Goal: Task Accomplishment & Management: Manage account settings

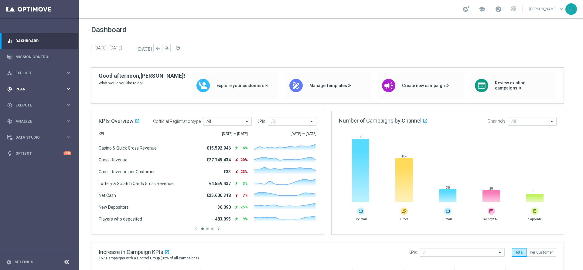
click at [31, 86] on div "gps_fixed Plan keyboard_arrow_right" at bounding box center [39, 89] width 78 height 16
click at [34, 99] on link "Target Groups" at bounding box center [39, 101] width 47 height 5
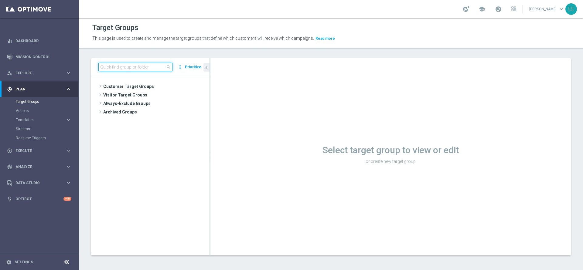
click at [140, 65] on input at bounding box center [135, 67] width 74 height 9
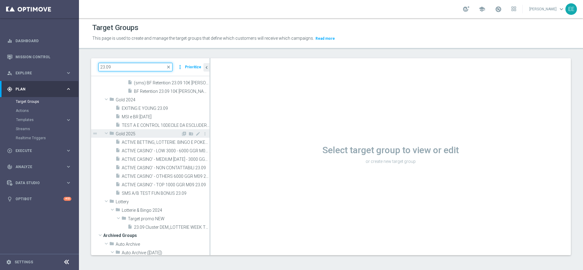
scroll to position [39, 0]
type input "23.09"
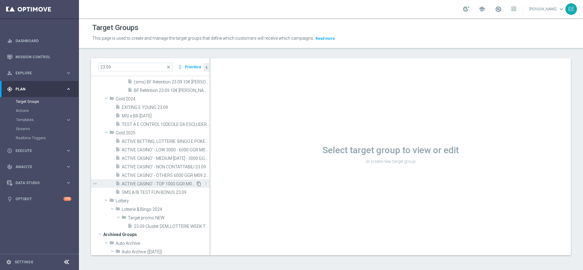
click at [196, 185] on icon "content_copy" at bounding box center [198, 184] width 5 height 5
click at [170, 185] on span "ACTIVE CASINO' - TOP 1000 GGR M09 23.09" at bounding box center [159, 184] width 74 height 5
click at [196, 184] on icon "content_copy" at bounding box center [198, 184] width 5 height 5
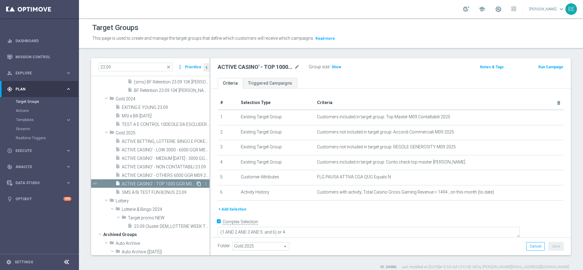
click at [196, 182] on icon "content_copy" at bounding box center [198, 184] width 5 height 5
click at [196, 183] on icon "content_copy" at bounding box center [198, 184] width 5 height 5
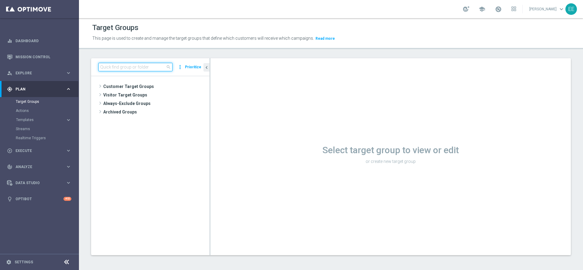
click at [124, 66] on input at bounding box center [135, 67] width 74 height 9
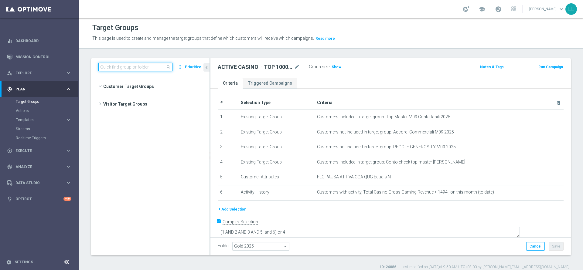
scroll to position [2168, 0]
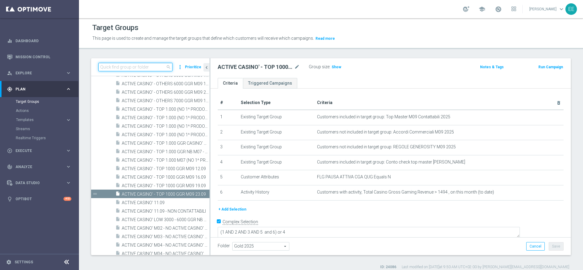
click at [141, 66] on input at bounding box center [135, 67] width 74 height 9
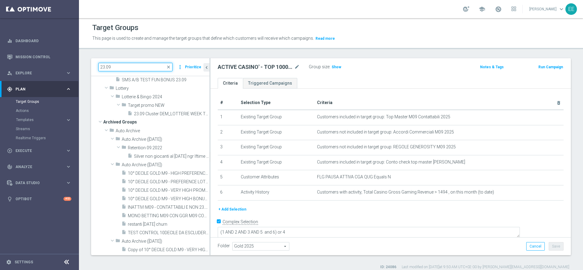
scroll to position [160, 0]
type input "23.09"
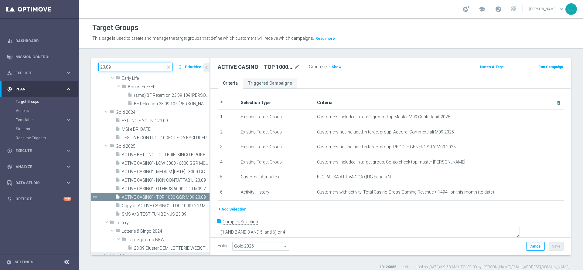
scroll to position [25, 0]
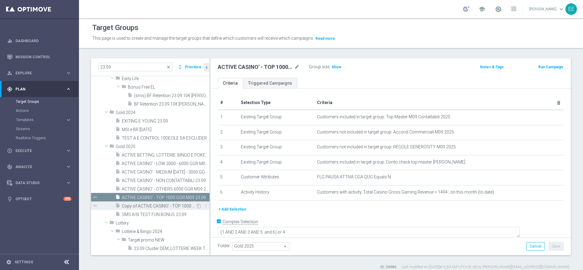
click at [156, 207] on span "Copy of ACTIVE CASINO' - TOP 1000 GGR M09 23.09" at bounding box center [159, 206] width 74 height 5
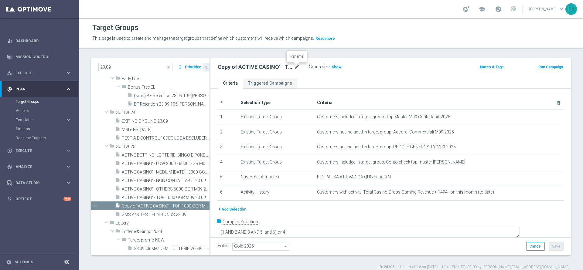
click at [295, 67] on icon "mode_edit" at bounding box center [296, 66] width 5 height 7
type input "ACTIVE G&V M09 GGR > 20 EURO 24.09"
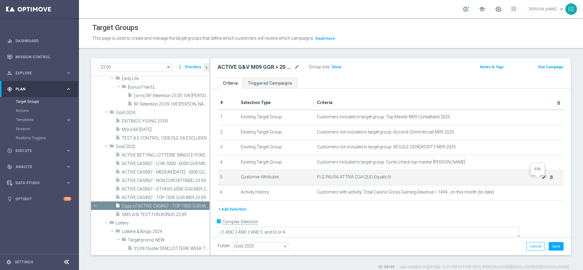
click at [542, 177] on icon "mode_edit" at bounding box center [544, 177] width 5 height 5
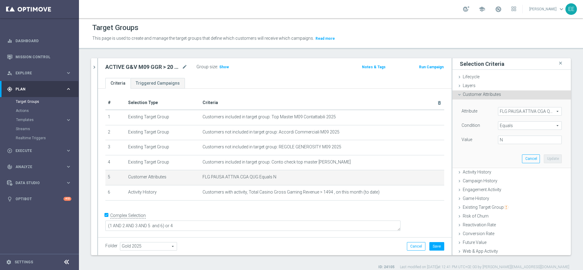
click at [510, 111] on span "FLG PAUSA ATTIVA CGA QUG" at bounding box center [529, 111] width 63 height 8
click at [0, 0] on input "search" at bounding box center [0, 0] width 0 height 0
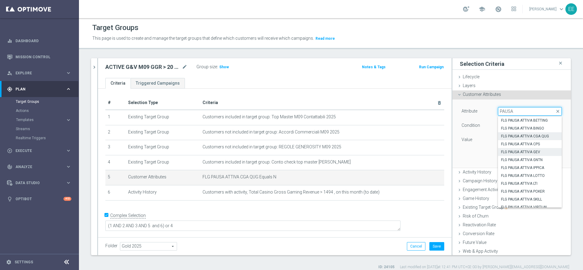
type input "PAUSA"
click at [526, 151] on span "FLG PAUSA ATTIVA GEV" at bounding box center [530, 152] width 58 height 5
type input "FLG PAUSA ATTIVA GEV"
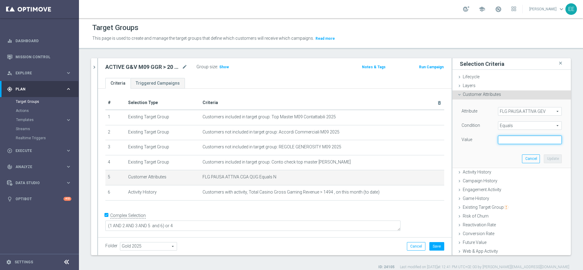
click at [521, 141] on input "text" at bounding box center [530, 140] width 64 height 9
type input "N"
click at [544, 159] on button "Update" at bounding box center [553, 159] width 18 height 9
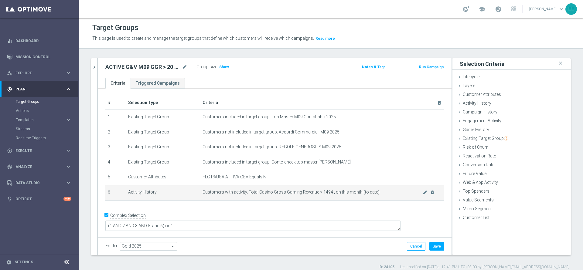
click at [416, 192] on span "Customers with activity, Total Casino Gross Gaming Revenue > 1494 , on this mon…" at bounding box center [312, 192] width 220 height 5
click at [423, 194] on icon "mode_edit" at bounding box center [425, 192] width 5 height 5
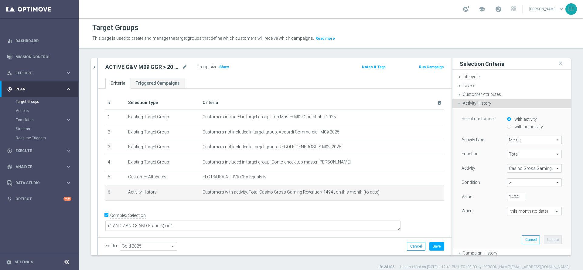
click at [519, 166] on span "Casino Gross Gaming Revenue" at bounding box center [534, 169] width 54 height 8
click at [0, 0] on input "search" at bounding box center [0, 0] width 0 height 0
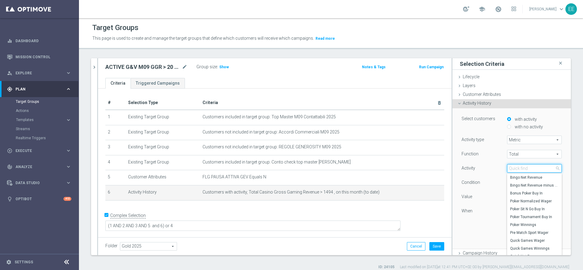
type input "G"
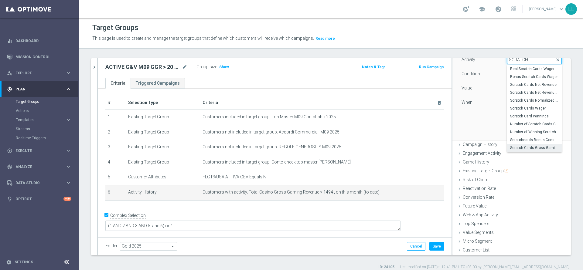
type input "SCRATCH"
click at [530, 148] on span "Scratch Cards Gross Gaming Revenue" at bounding box center [534, 147] width 49 height 5
type input "Scratch Cards Gross Gaming Revenue"
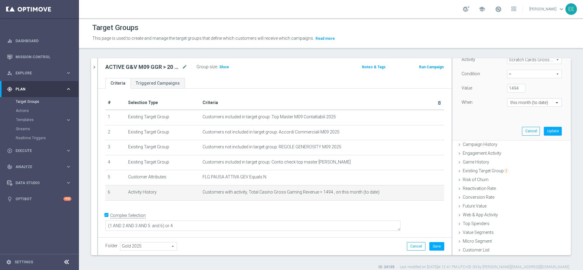
click at [516, 75] on span ">" at bounding box center [534, 74] width 54 height 8
click at [510, 100] on span ">" at bounding box center [534, 99] width 49 height 5
click at [507, 90] on input "1494" at bounding box center [516, 88] width 18 height 9
type input "20"
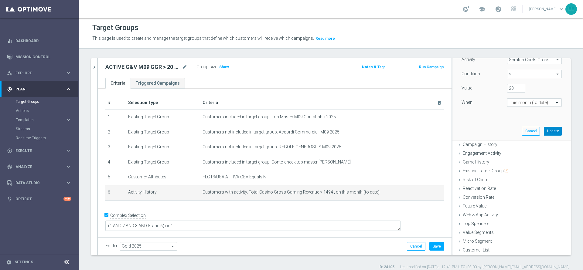
click at [546, 131] on button "Update" at bounding box center [553, 131] width 18 height 9
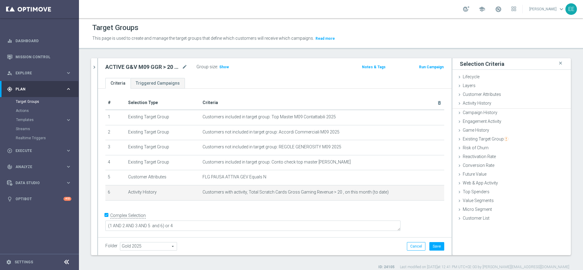
scroll to position [0, 0]
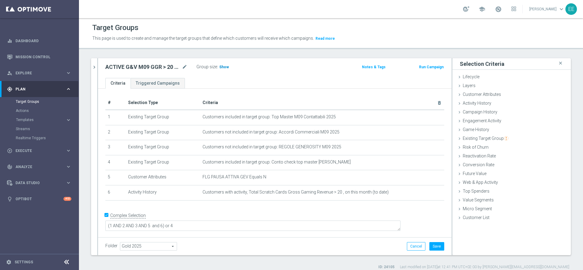
click at [223, 67] on span "Show" at bounding box center [224, 67] width 10 height 4
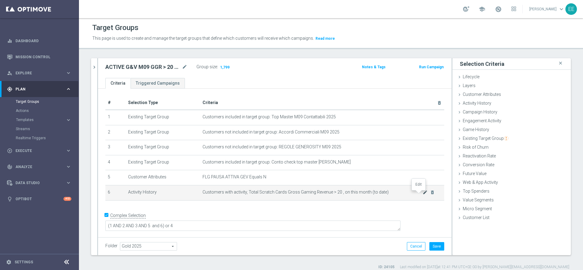
click at [423, 193] on icon "mode_edit" at bounding box center [425, 192] width 5 height 5
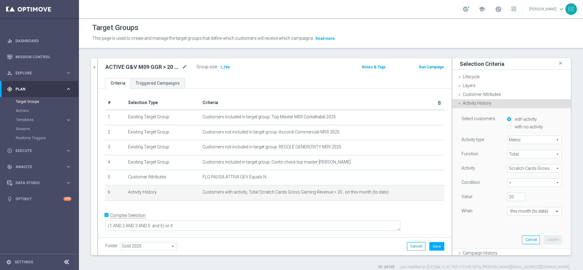
click at [331, 241] on div "Folder Gold 2025 Gold 2025 arrow_drop_down search Cancel Save Saving..." at bounding box center [274, 246] width 353 height 18
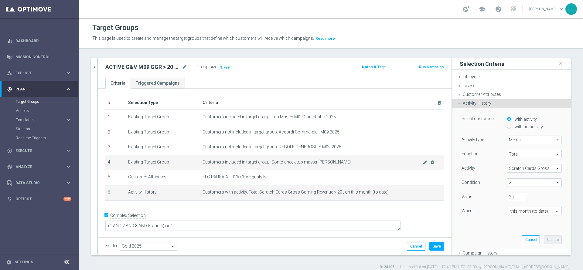
scroll to position [5, 0]
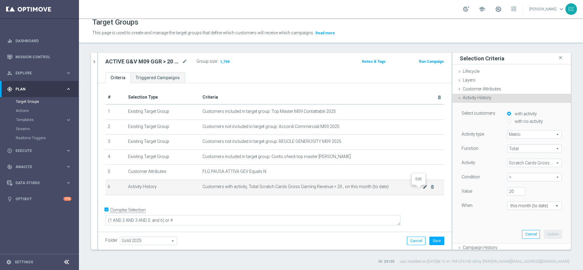
click at [423, 189] on icon "mode_edit" at bounding box center [425, 187] width 5 height 5
click at [507, 192] on input "20" at bounding box center [516, 191] width 18 height 9
type input "10"
click at [544, 233] on button "Update" at bounding box center [553, 234] width 18 height 9
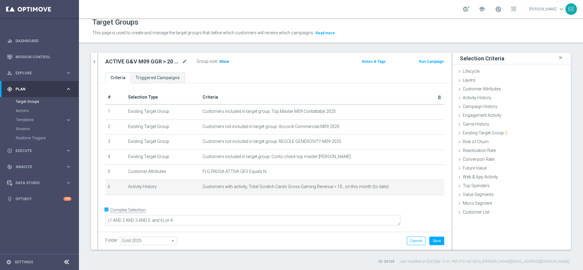
click at [222, 64] on h3 "Show" at bounding box center [224, 61] width 11 height 7
click at [423, 189] on icon "mode_edit" at bounding box center [425, 187] width 5 height 5
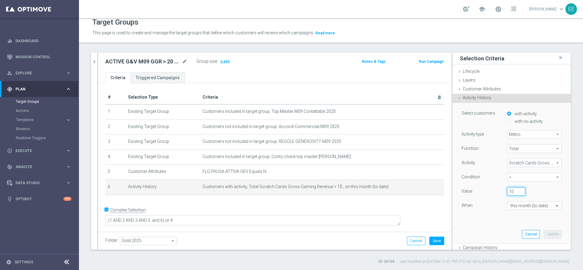
click at [507, 191] on input "10" at bounding box center [516, 191] width 18 height 9
type input "20"
click at [544, 232] on button "Update" at bounding box center [553, 234] width 18 height 9
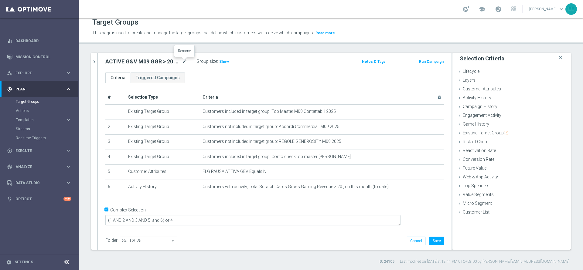
click at [186, 62] on icon "mode_edit" at bounding box center [184, 61] width 5 height 7
click at [429, 243] on button "Save" at bounding box center [436, 241] width 15 height 9
click at [229, 62] on div "Group size : Show" at bounding box center [226, 60] width 61 height 7
click at [227, 62] on span "Show" at bounding box center [224, 62] width 10 height 4
click at [223, 64] on span "1,799" at bounding box center [224, 63] width 11 height 6
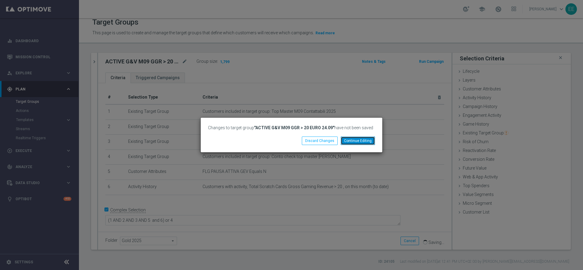
click at [353, 139] on button "Continue Editing" at bounding box center [358, 141] width 34 height 9
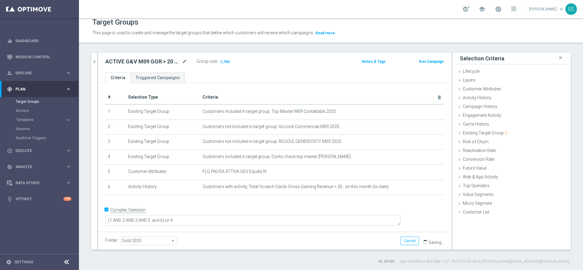
click at [364, 237] on div "Folder Gold 2025 Gold 2025 arrow_drop_down search Cancel Save Saving..." at bounding box center [274, 241] width 339 height 9
click at [501, 9] on span at bounding box center [498, 9] width 7 height 7
click at [96, 61] on icon "chevron_right" at bounding box center [94, 62] width 6 height 6
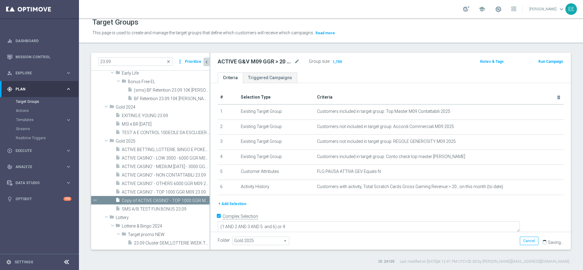
click at [376, 77] on ul "Criteria Triggered Campaigns" at bounding box center [390, 78] width 360 height 11
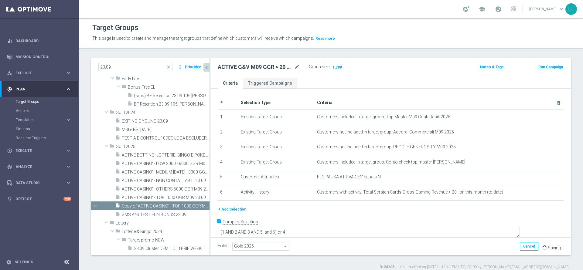
click at [206, 67] on icon "chevron_left" at bounding box center [207, 68] width 6 height 6
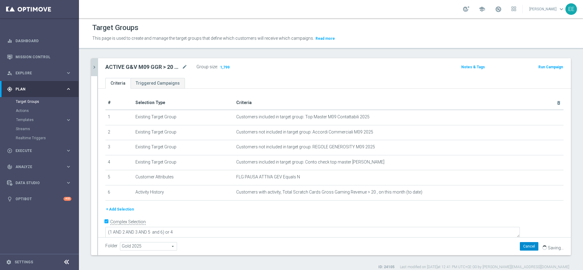
click at [528, 250] on button "Cancel" at bounding box center [529, 246] width 19 height 9
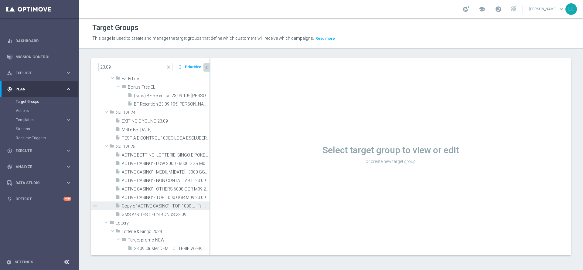
click at [155, 206] on span "Copy of ACTIVE CASINO' - TOP 1000 GGR M09 23.09" at bounding box center [159, 206] width 74 height 5
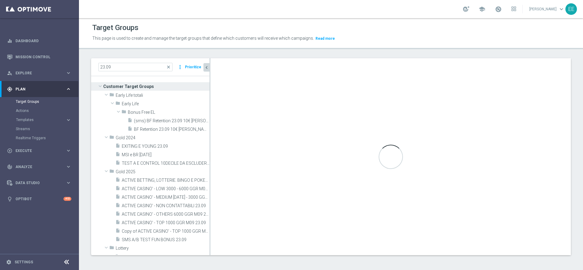
click at [209, 67] on div at bounding box center [209, 156] width 1 height 197
click at [207, 67] on icon "chevron_left" at bounding box center [207, 68] width 6 height 6
